Goal: Find specific page/section: Find specific page/section

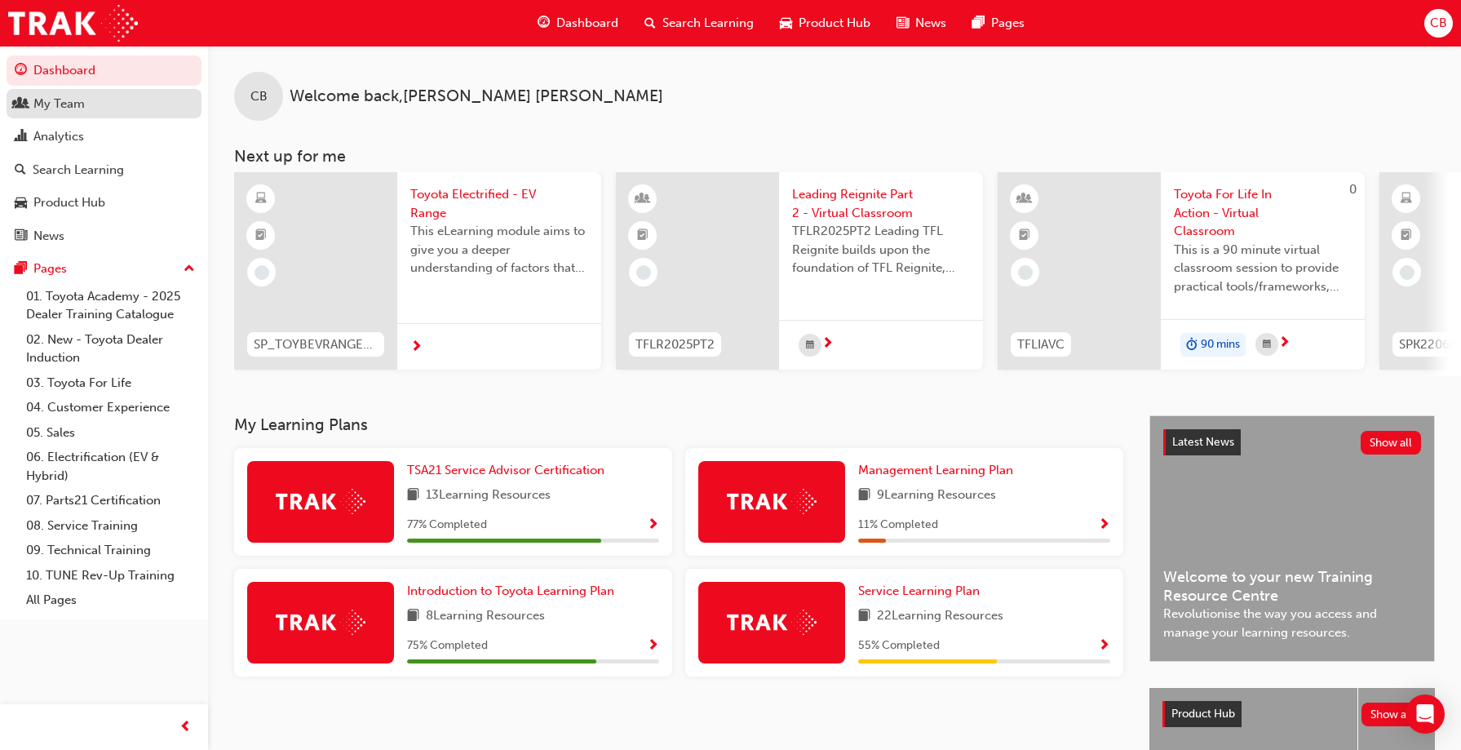
click at [67, 108] on div "My Team" at bounding box center [58, 104] width 51 height 19
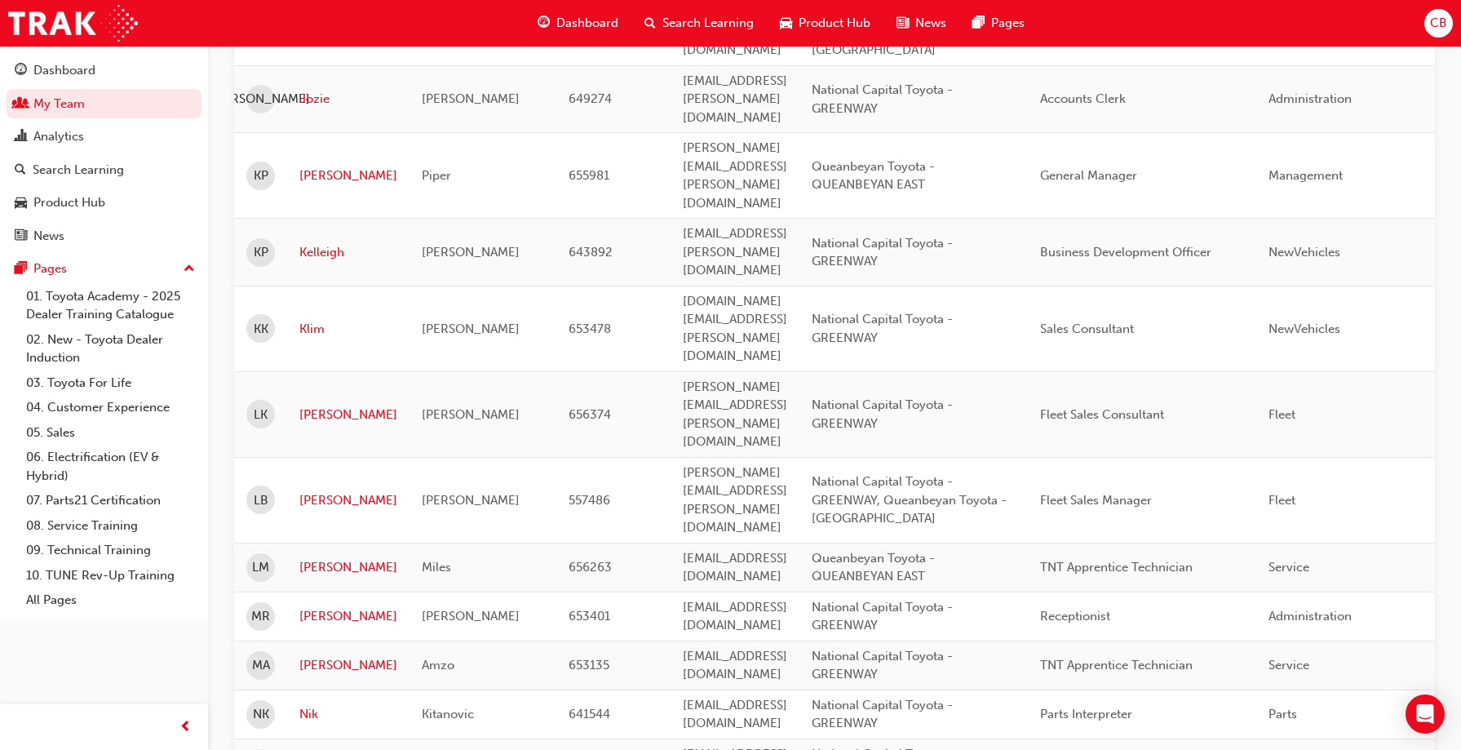
scroll to position [2428, 0]
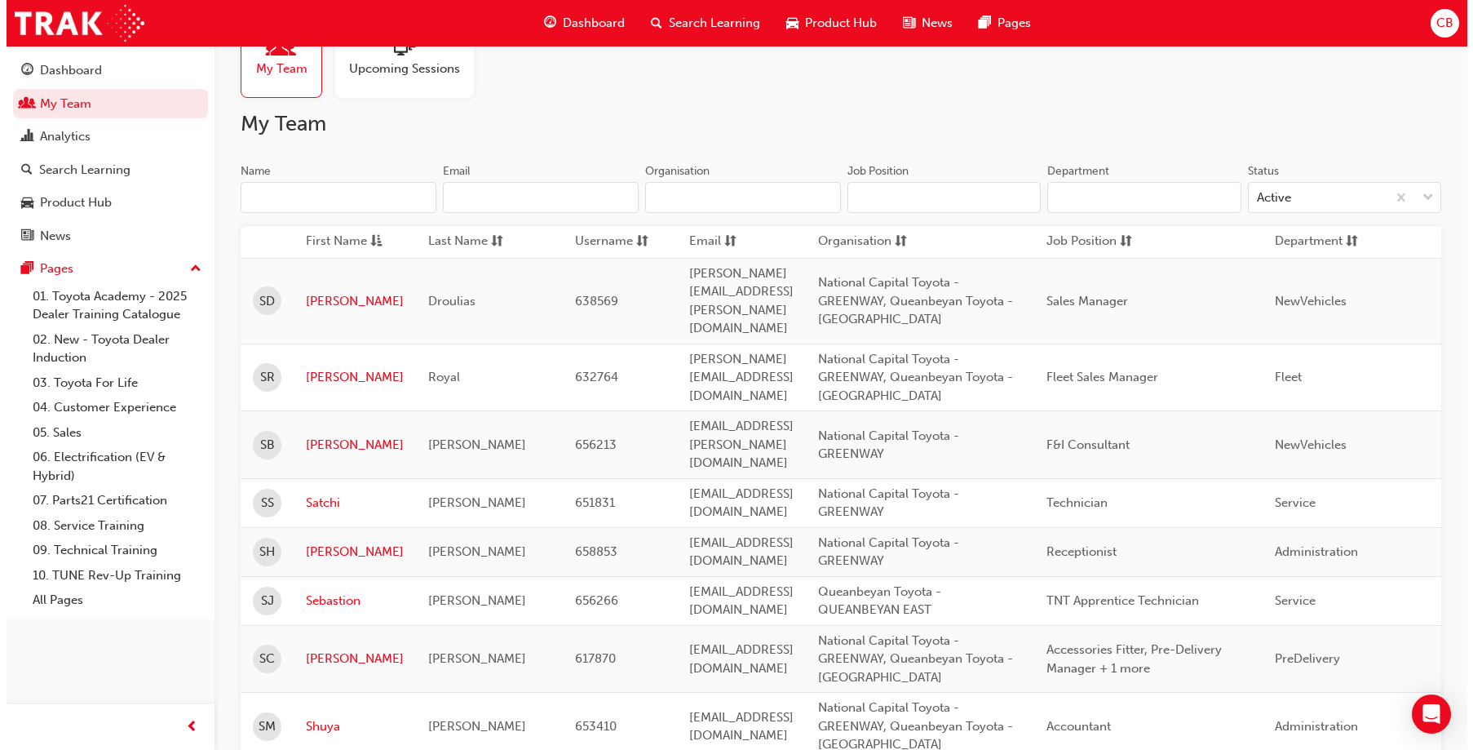
scroll to position [0, 0]
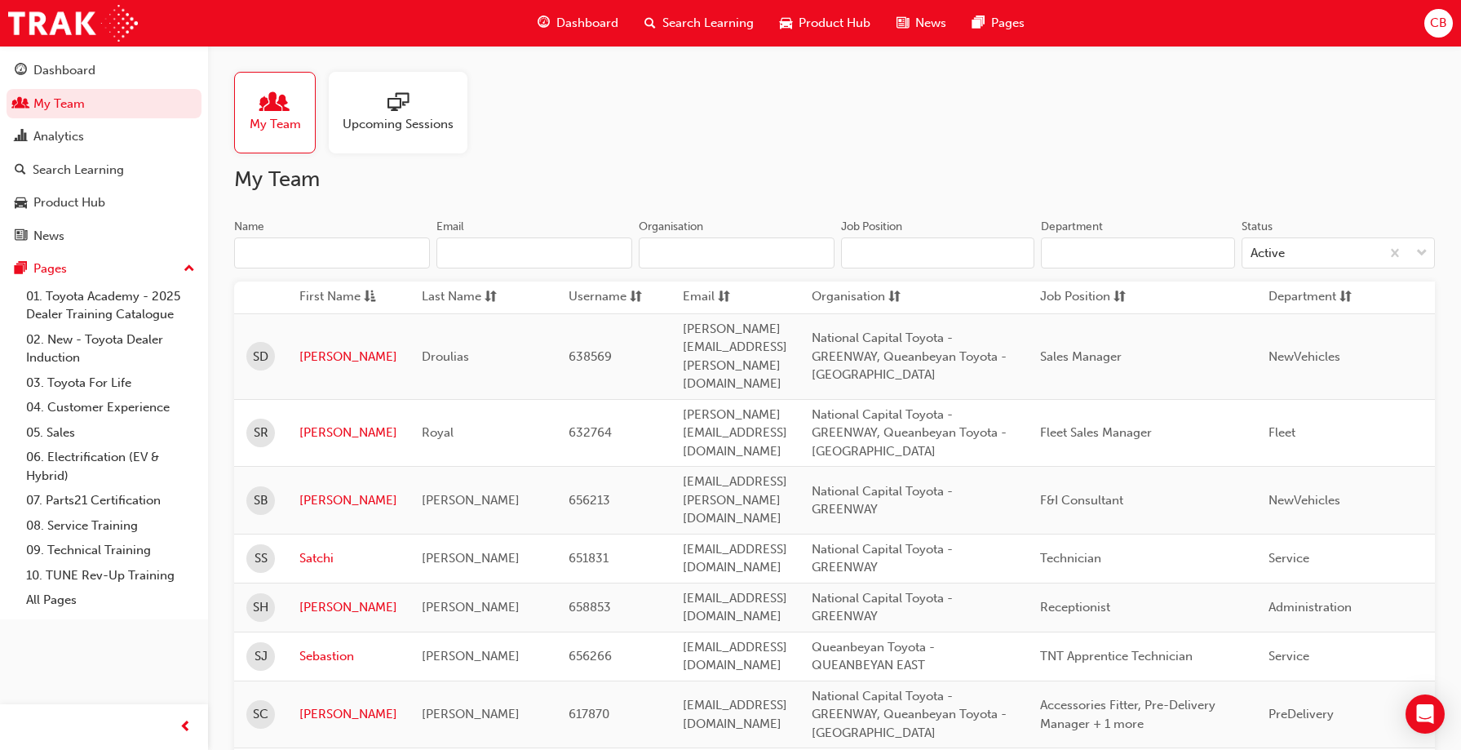
click at [1439, 22] on span "CB" at bounding box center [1438, 23] width 17 height 19
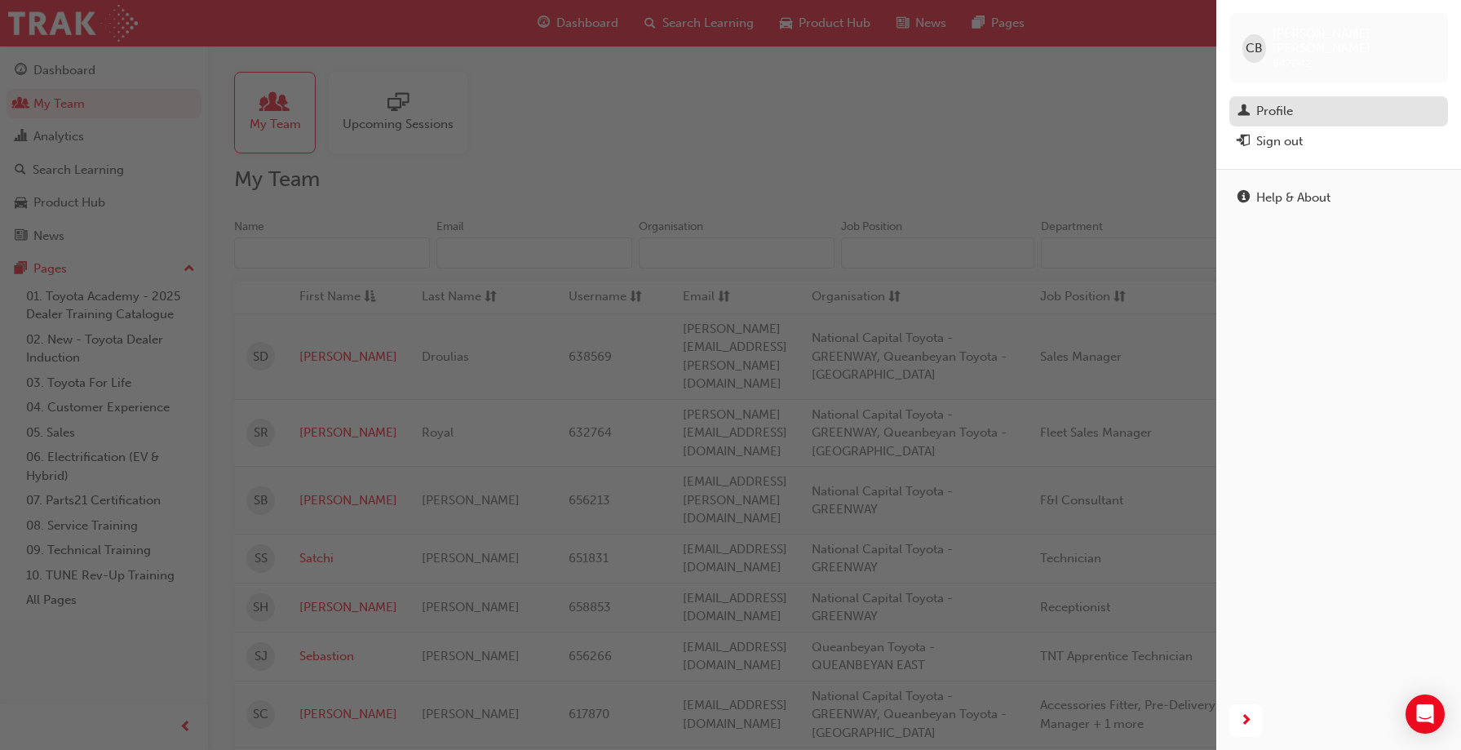
click at [1354, 101] on div "Profile" at bounding box center [1338, 111] width 202 height 20
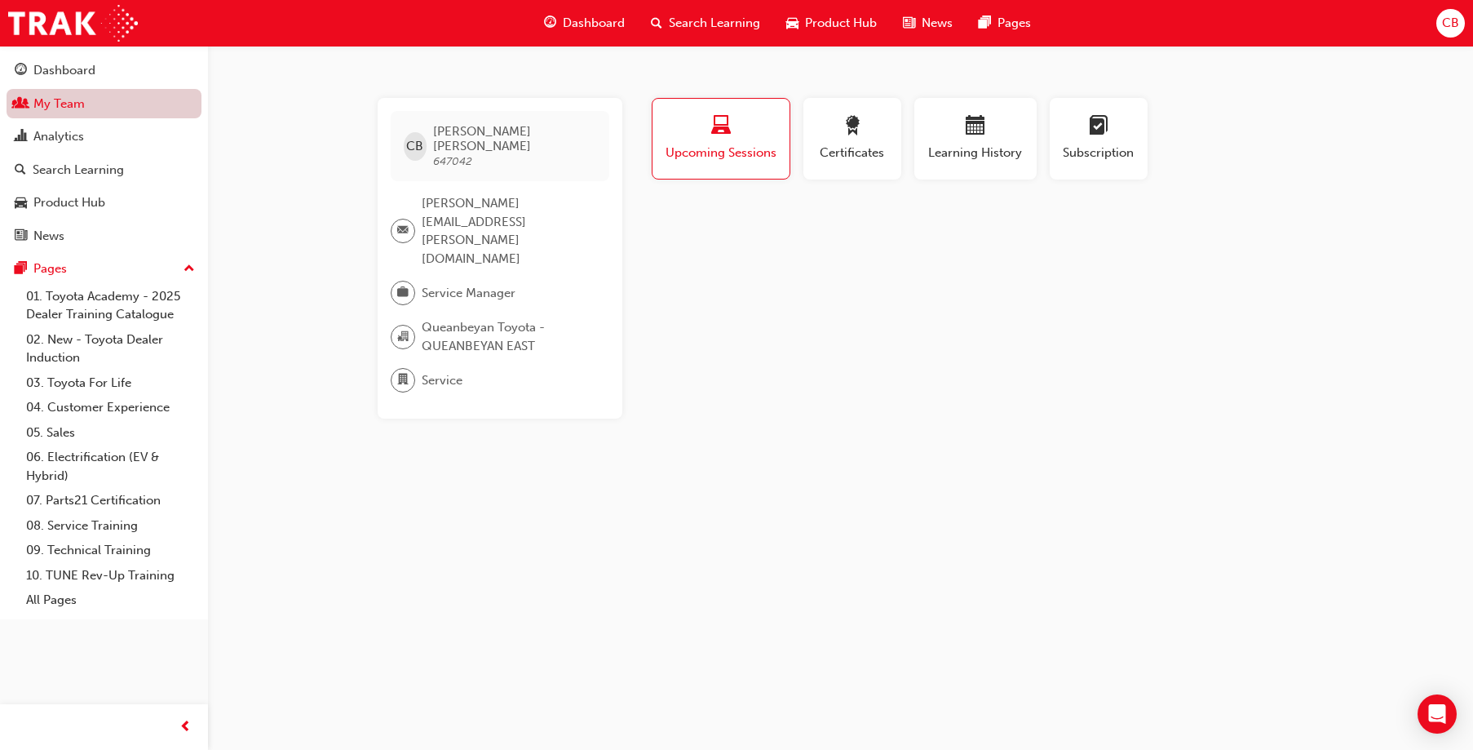
click at [76, 108] on link "My Team" at bounding box center [104, 104] width 195 height 30
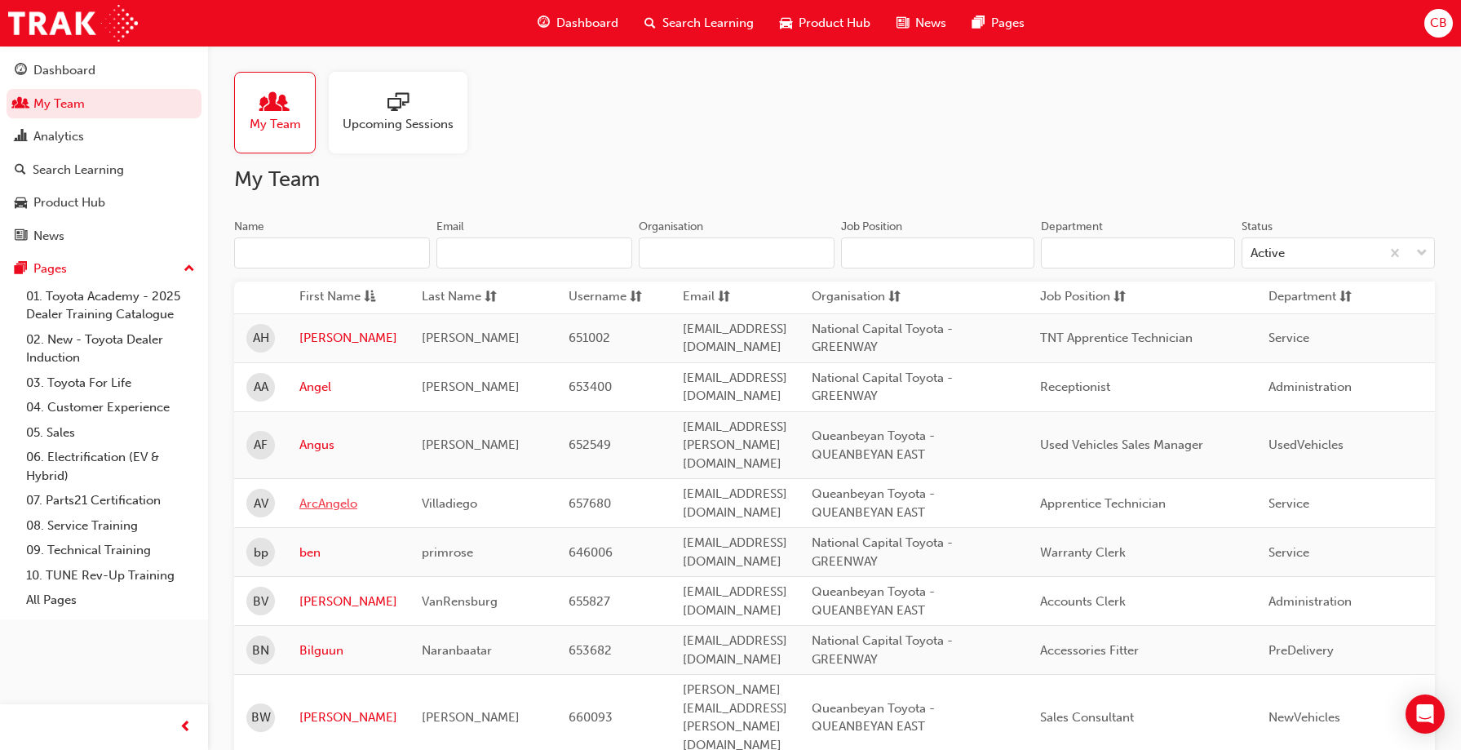
click at [326, 494] on link "ArcAngelo" at bounding box center [348, 503] width 98 height 19
